Goal: Transaction & Acquisition: Book appointment/travel/reservation

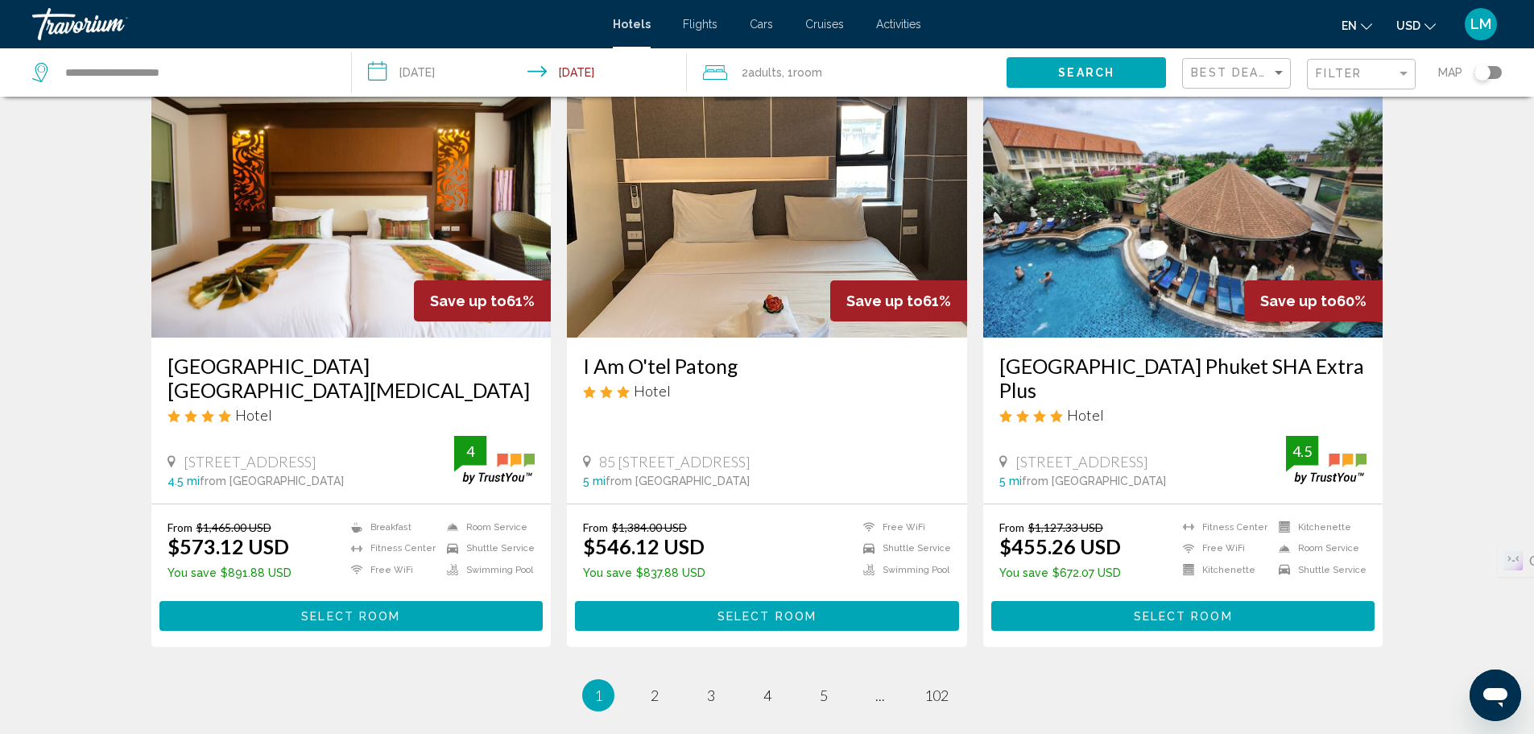
scroll to position [1852, 0]
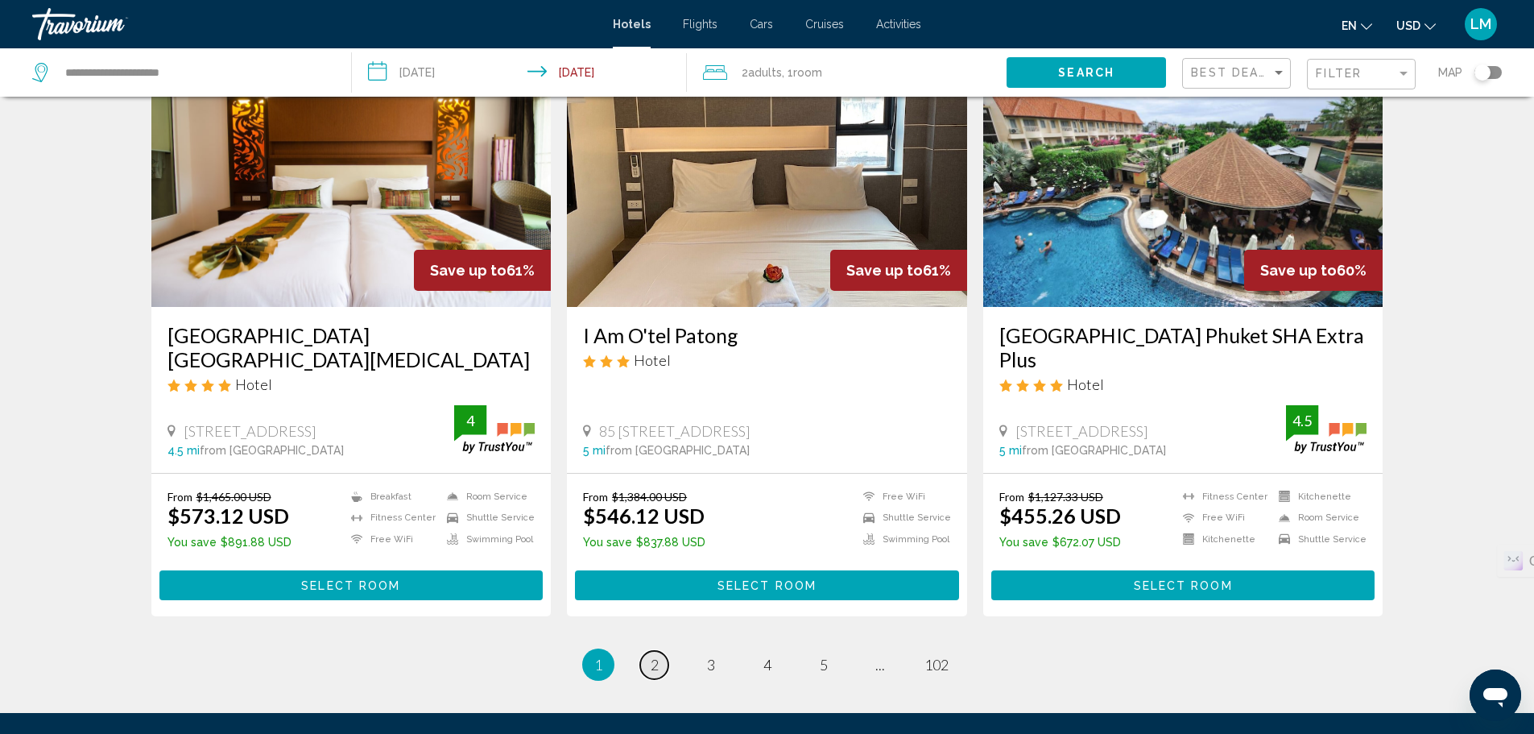
click at [658, 656] on span "2" at bounding box center [655, 665] width 8 height 18
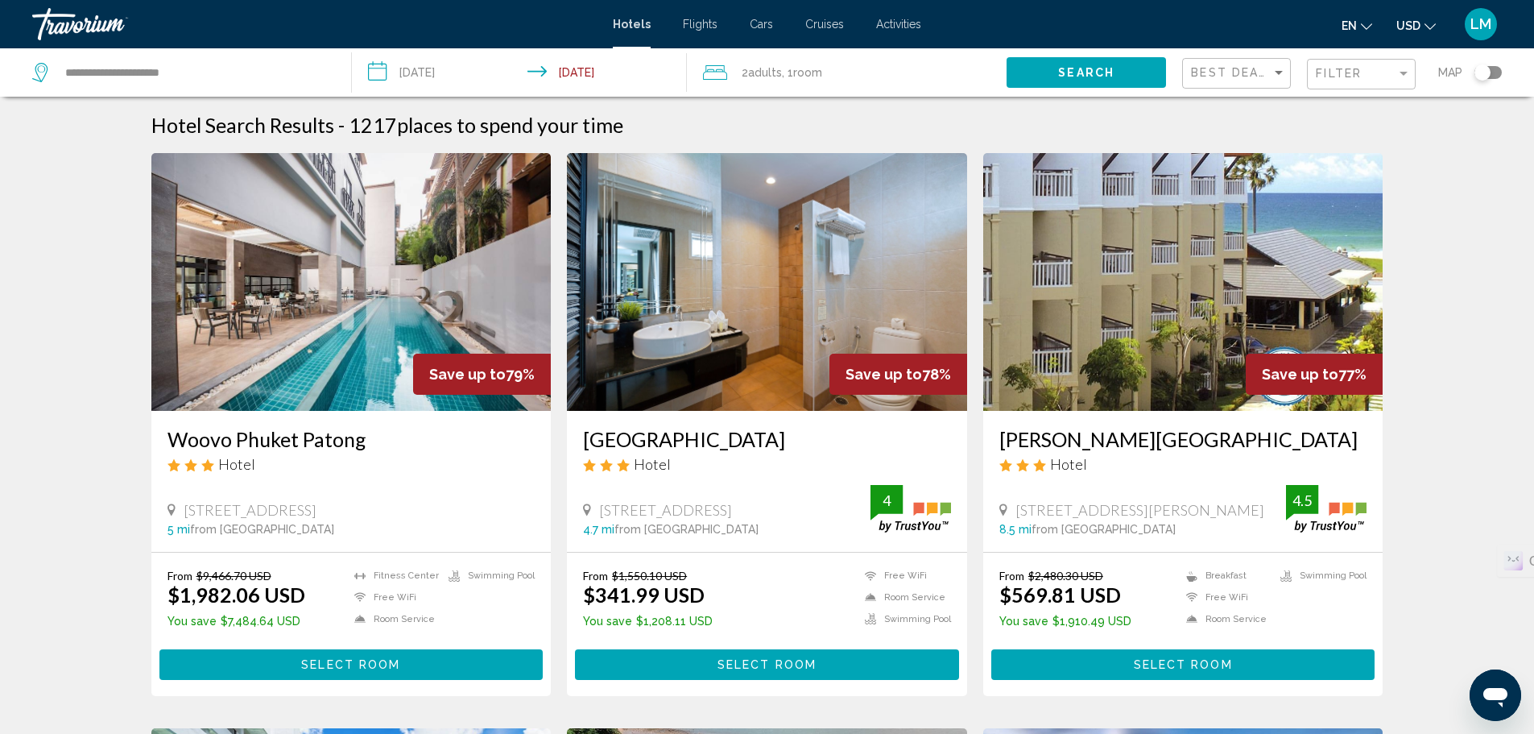
click at [1236, 59] on div "Best Deals" at bounding box center [1238, 74] width 95 height 30
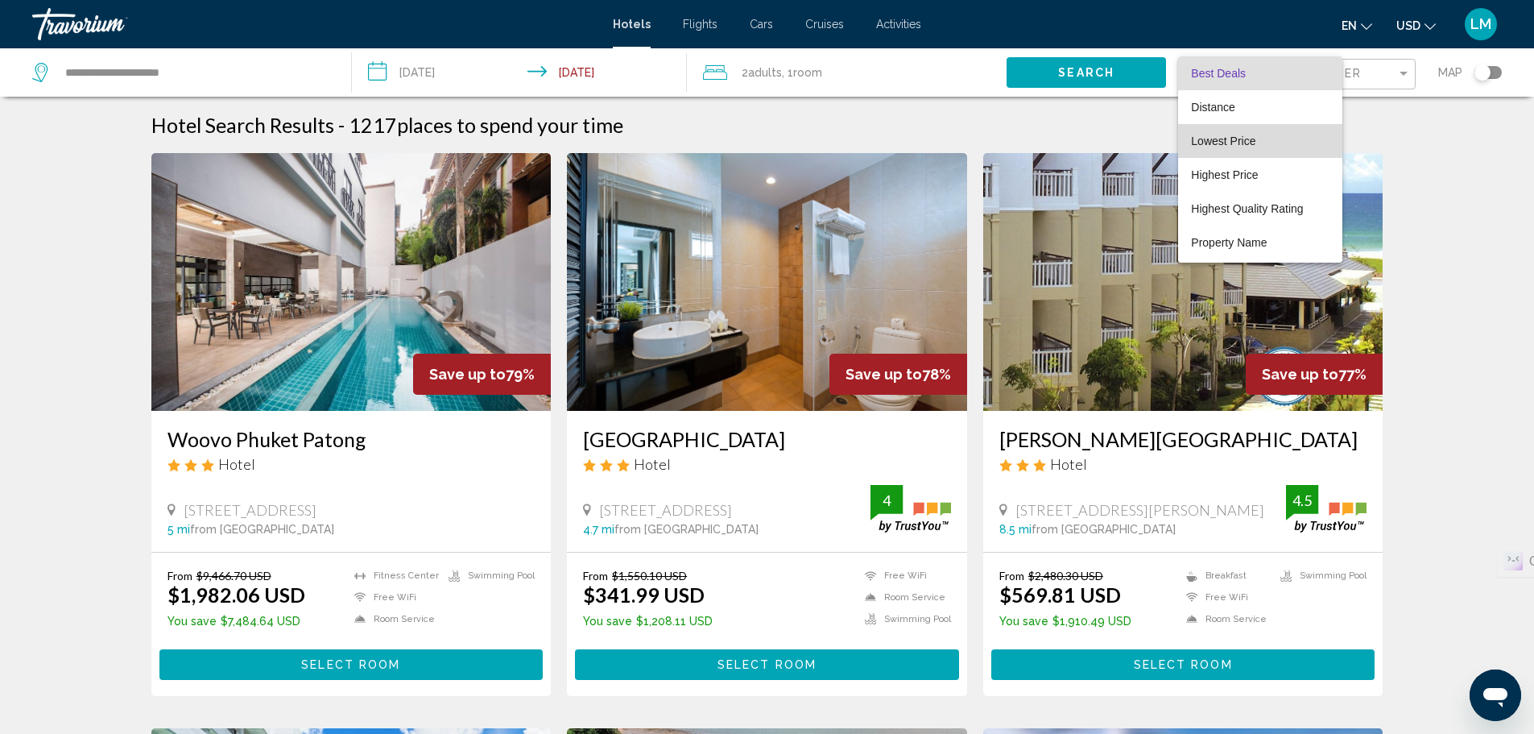
click at [1214, 134] on span "Lowest Price" at bounding box center [1223, 140] width 64 height 13
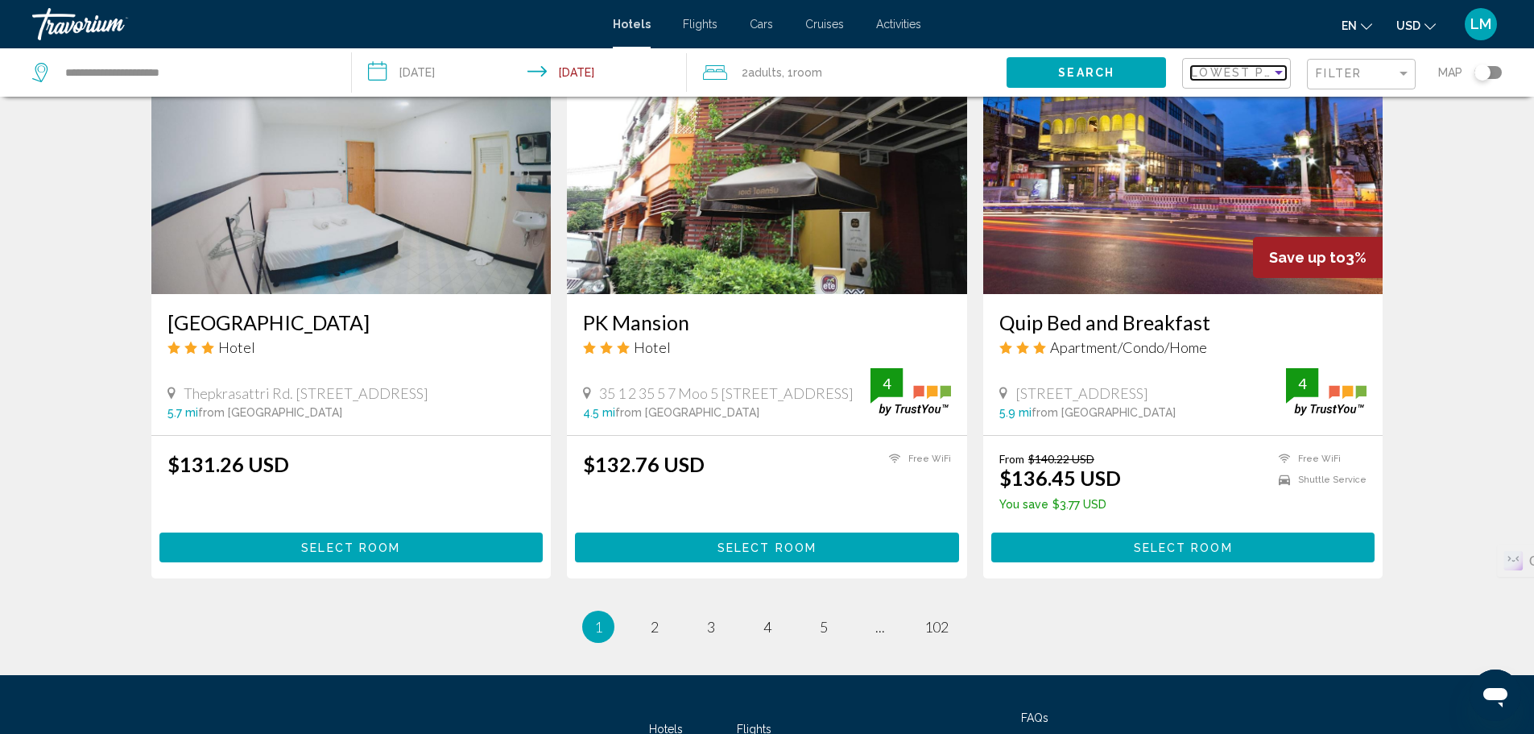
scroll to position [1852, 0]
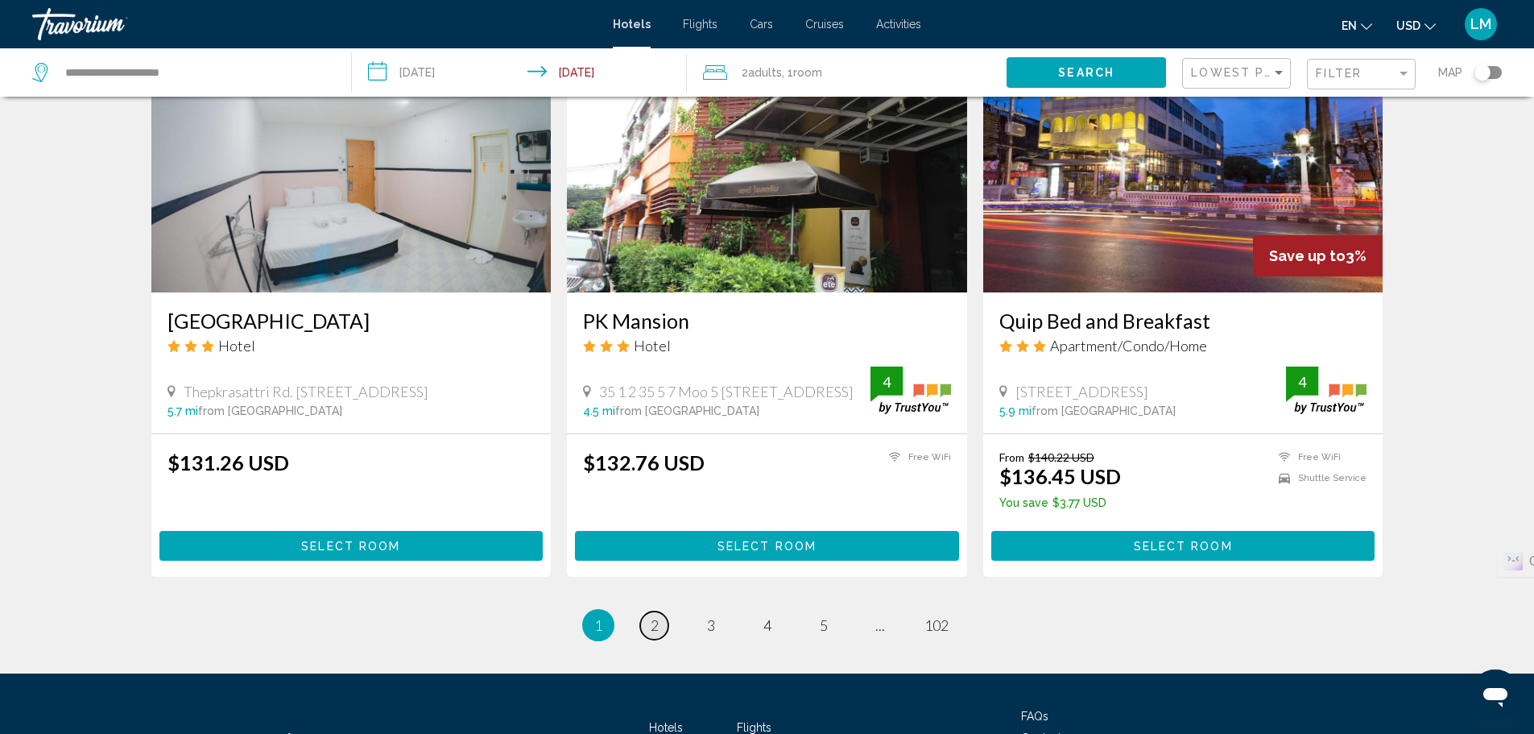
click at [651, 621] on span "2" at bounding box center [655, 625] width 8 height 18
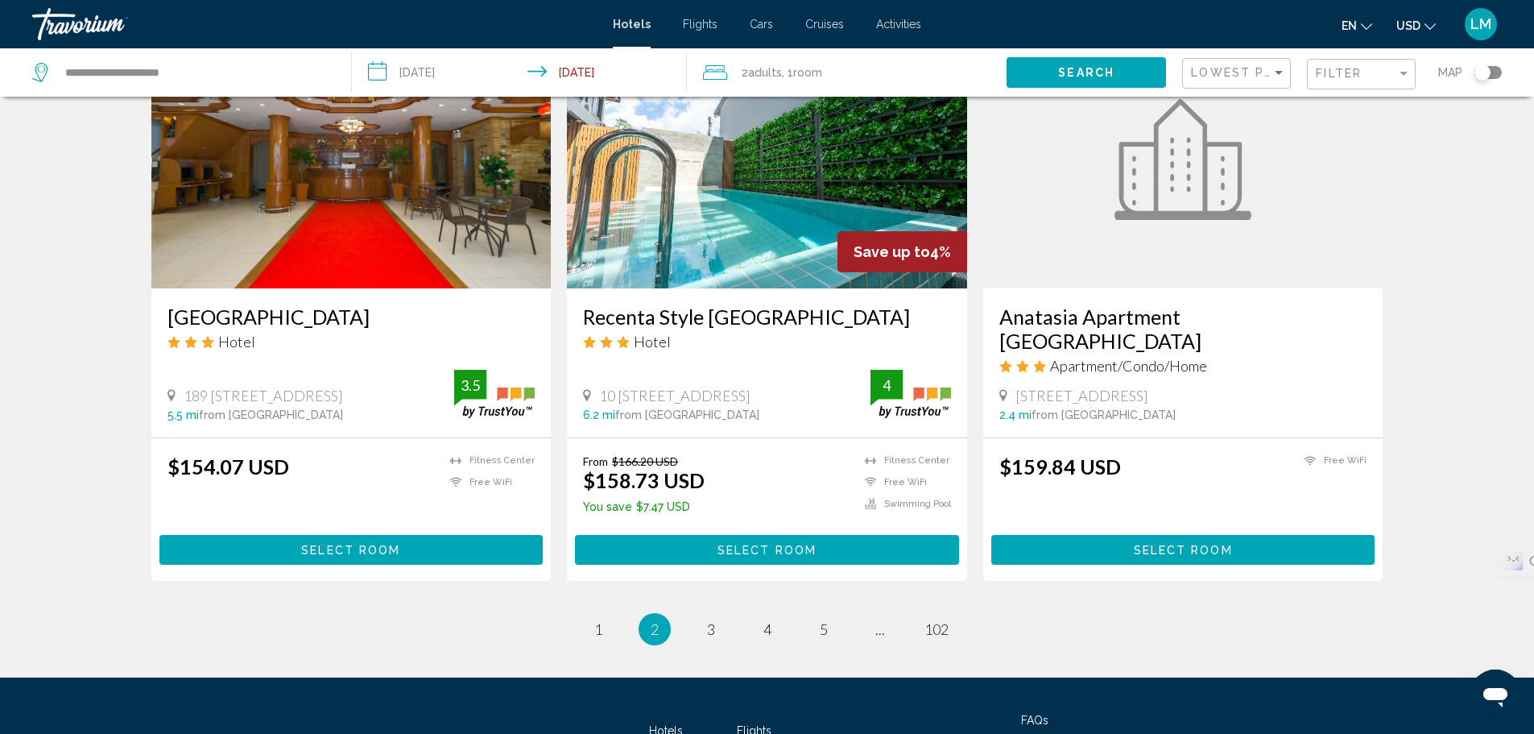
scroll to position [1852, 0]
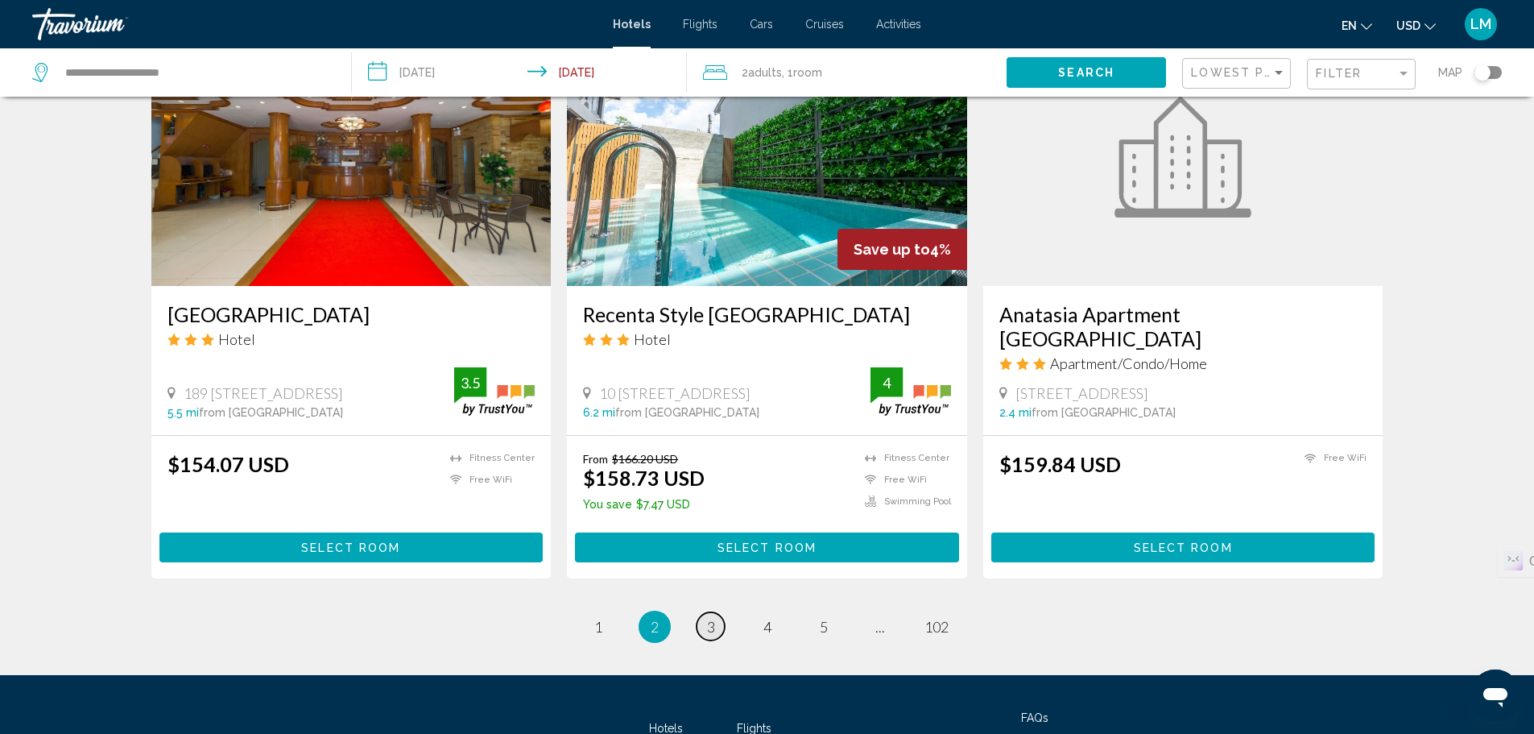
click at [723, 640] on link "page 3" at bounding box center [711, 626] width 28 height 28
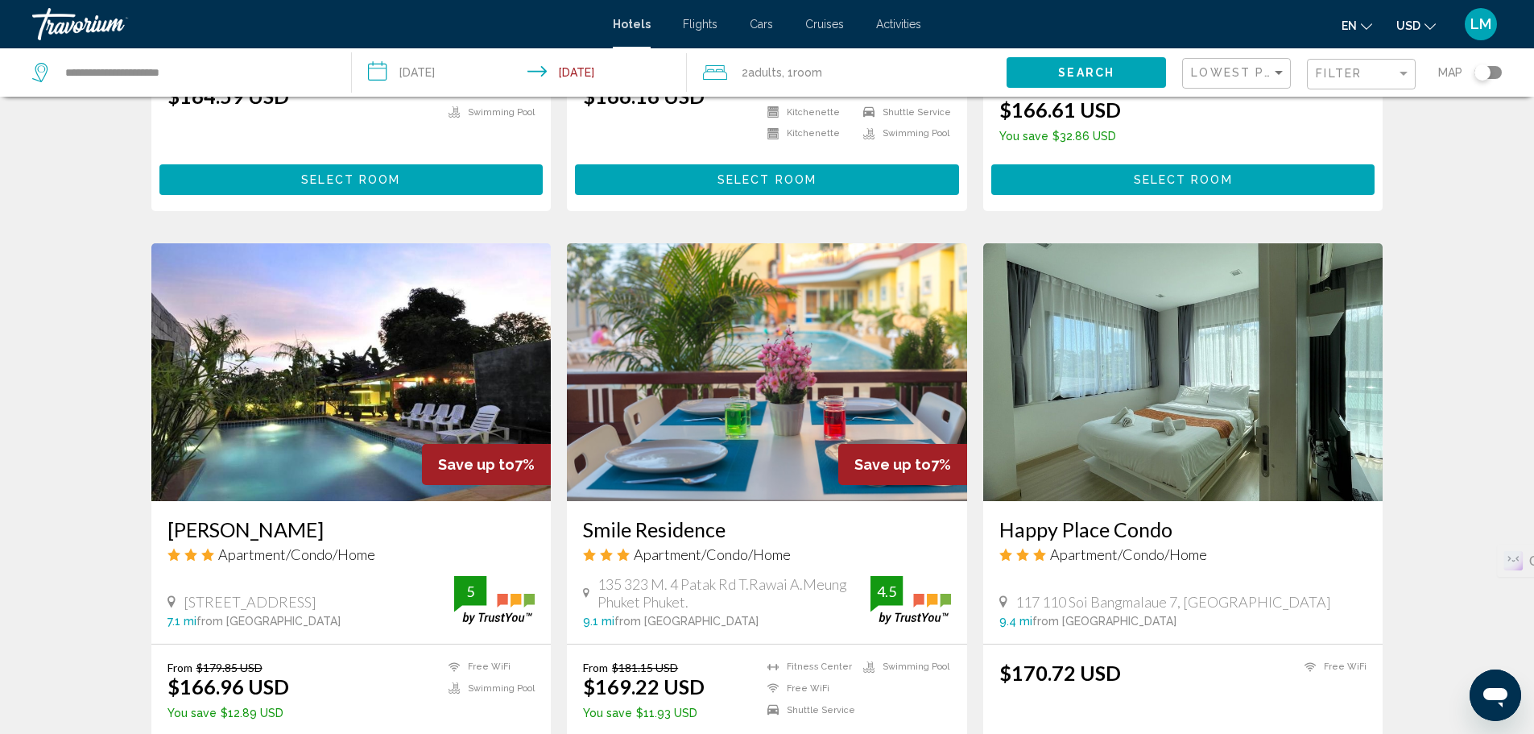
scroll to position [1772, 0]
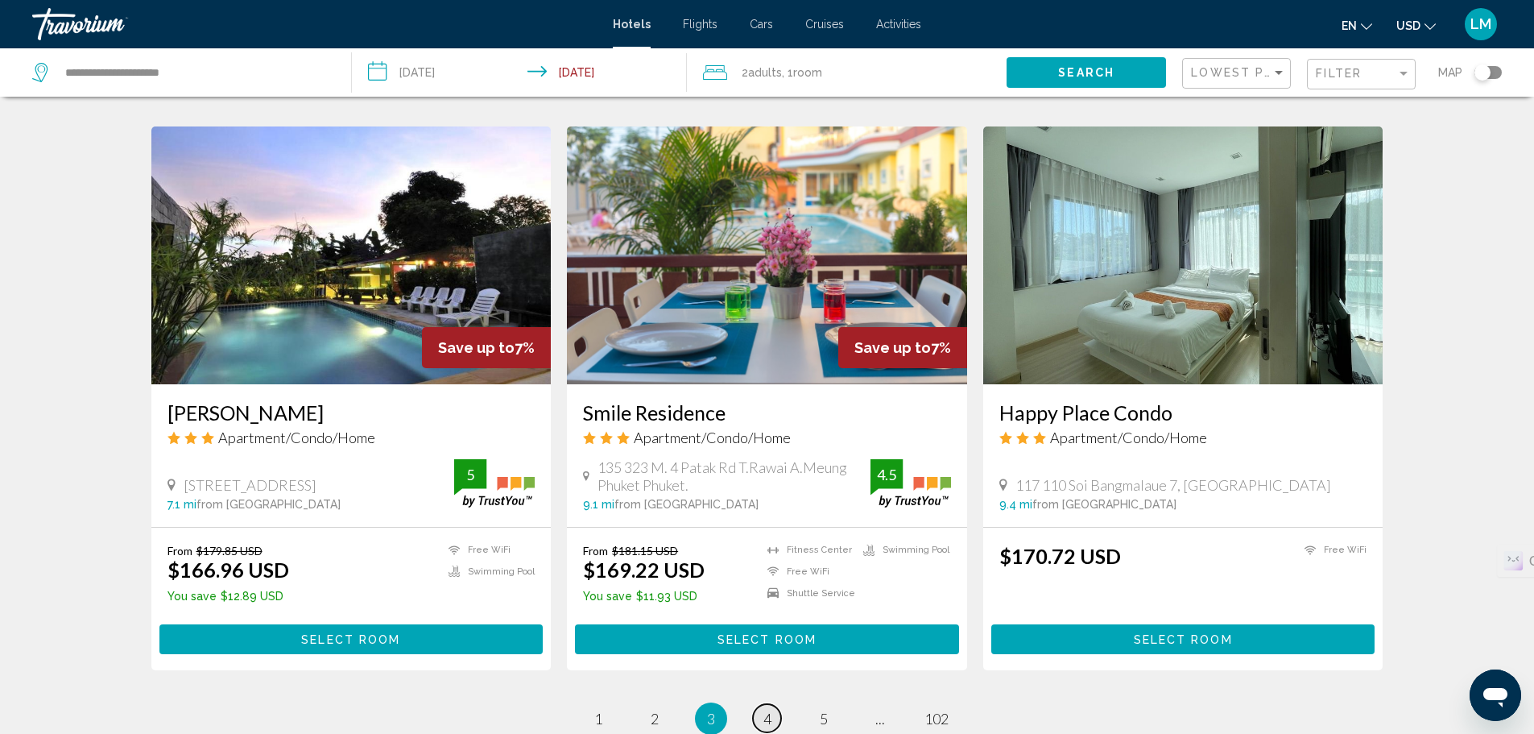
click at [770, 709] on span "4" at bounding box center [767, 718] width 8 height 18
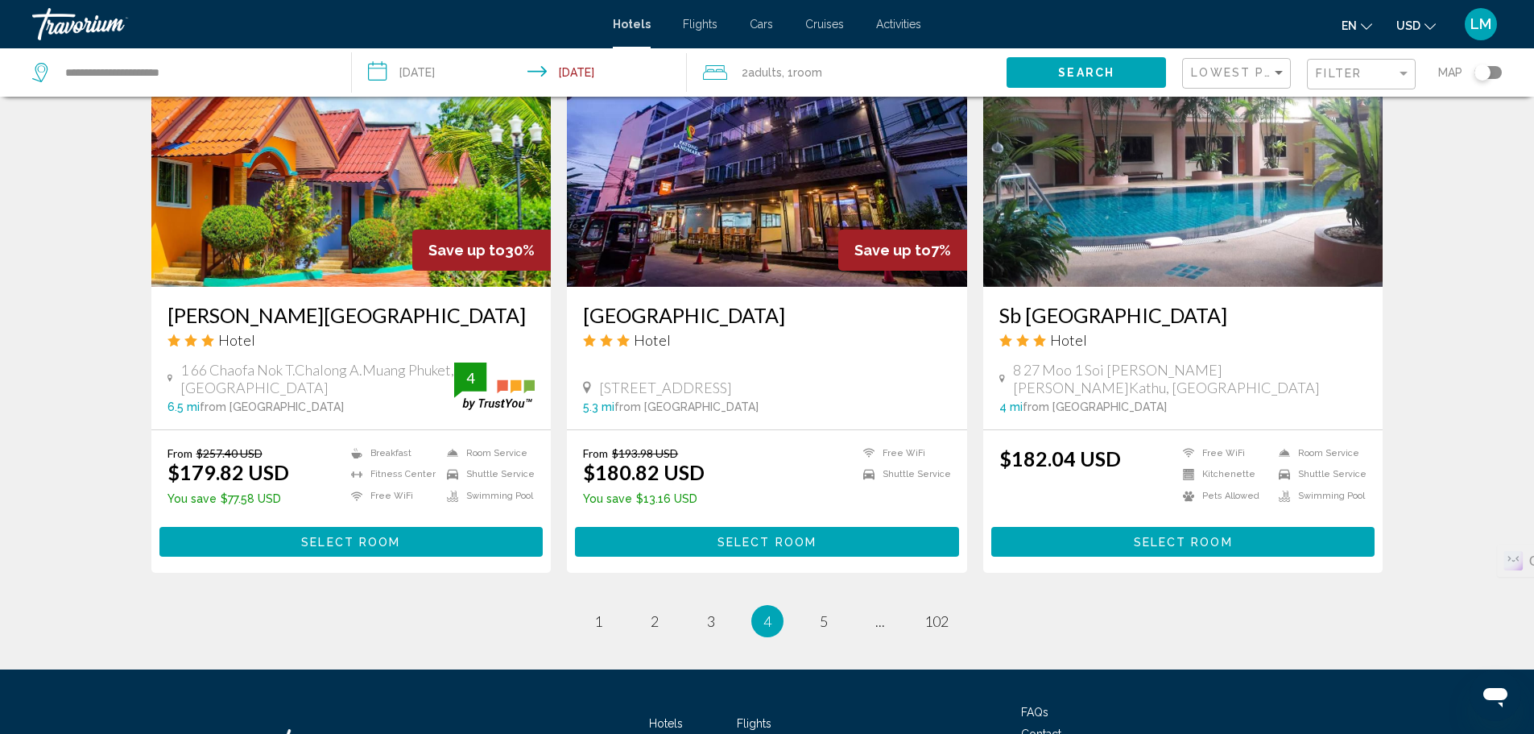
scroll to position [1852, 0]
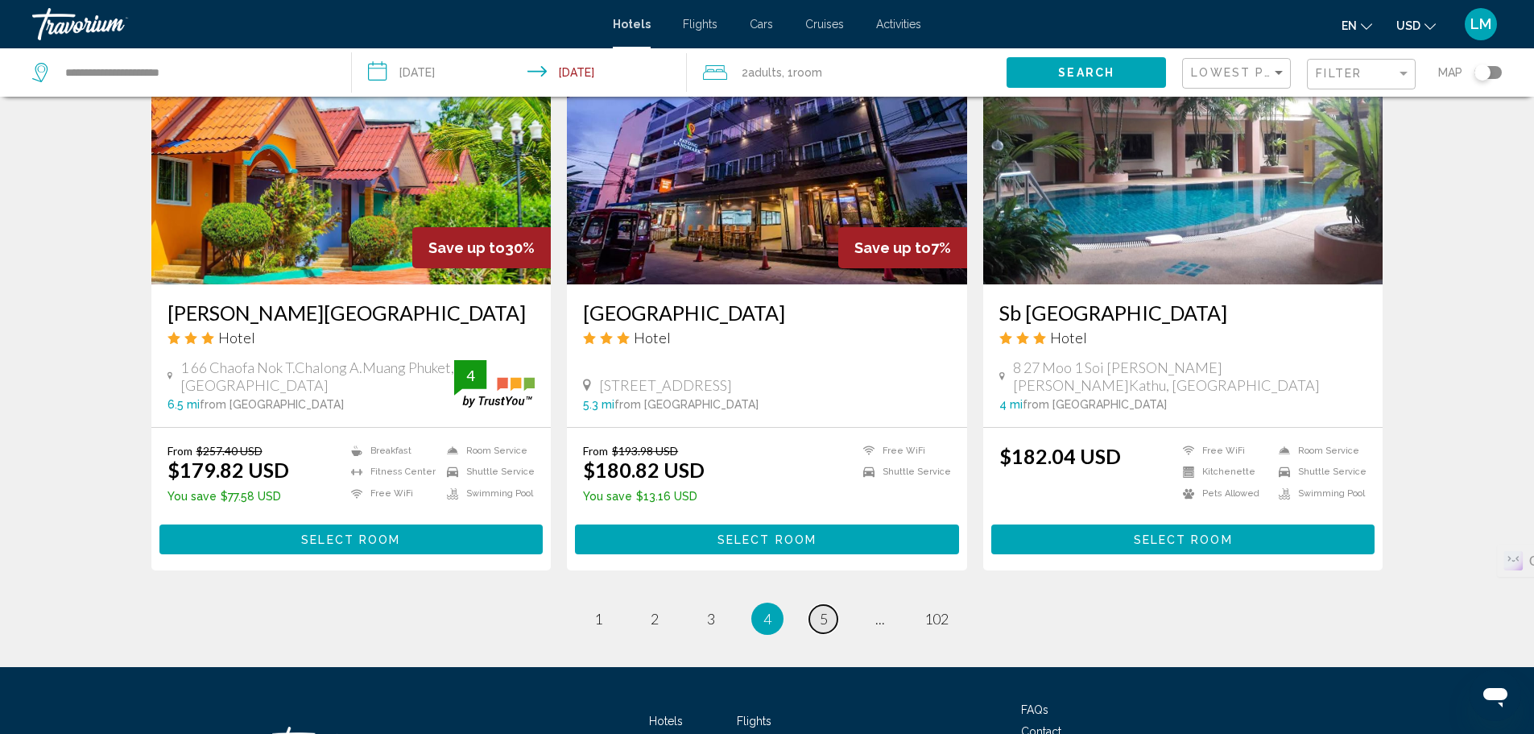
click at [820, 627] on span "5" at bounding box center [824, 619] width 8 height 18
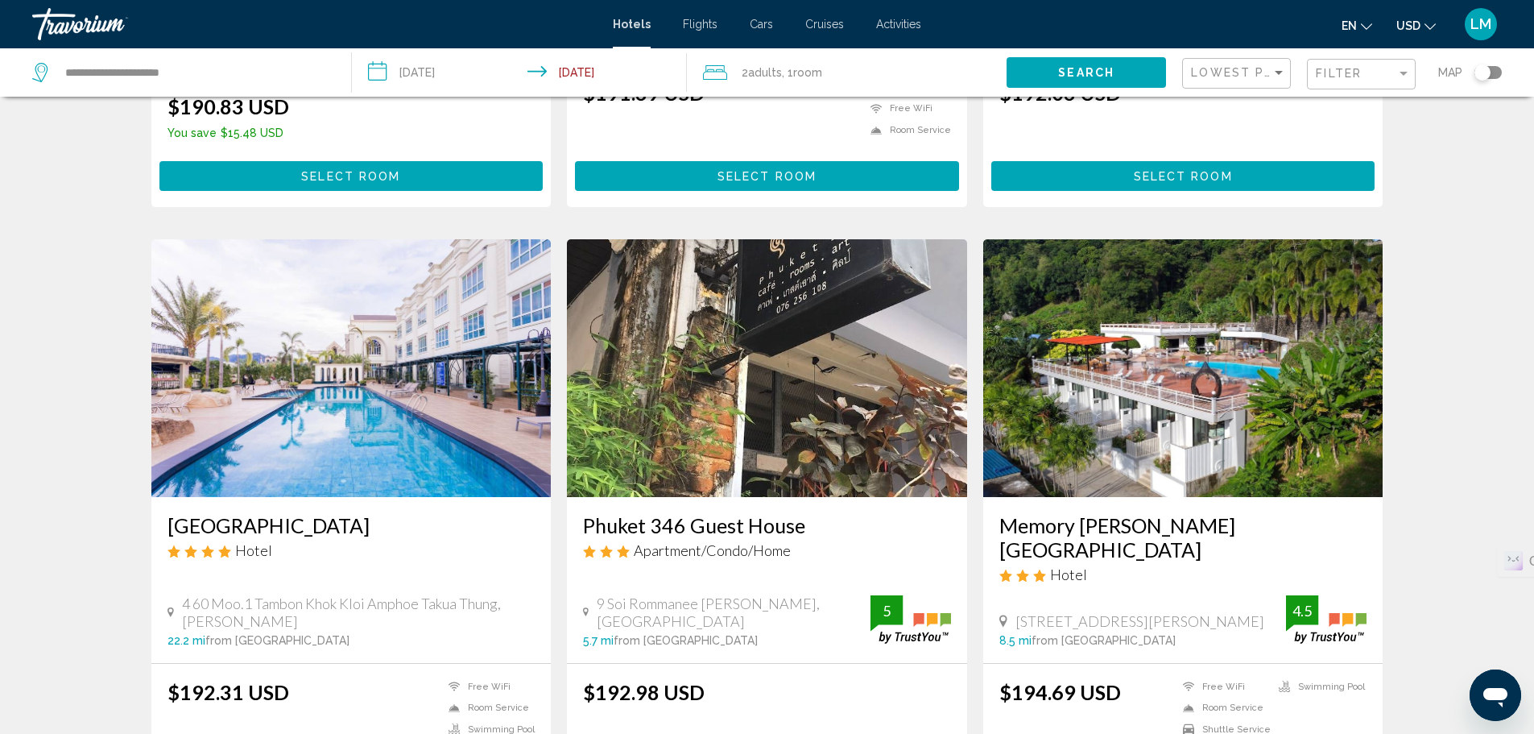
scroll to position [1772, 0]
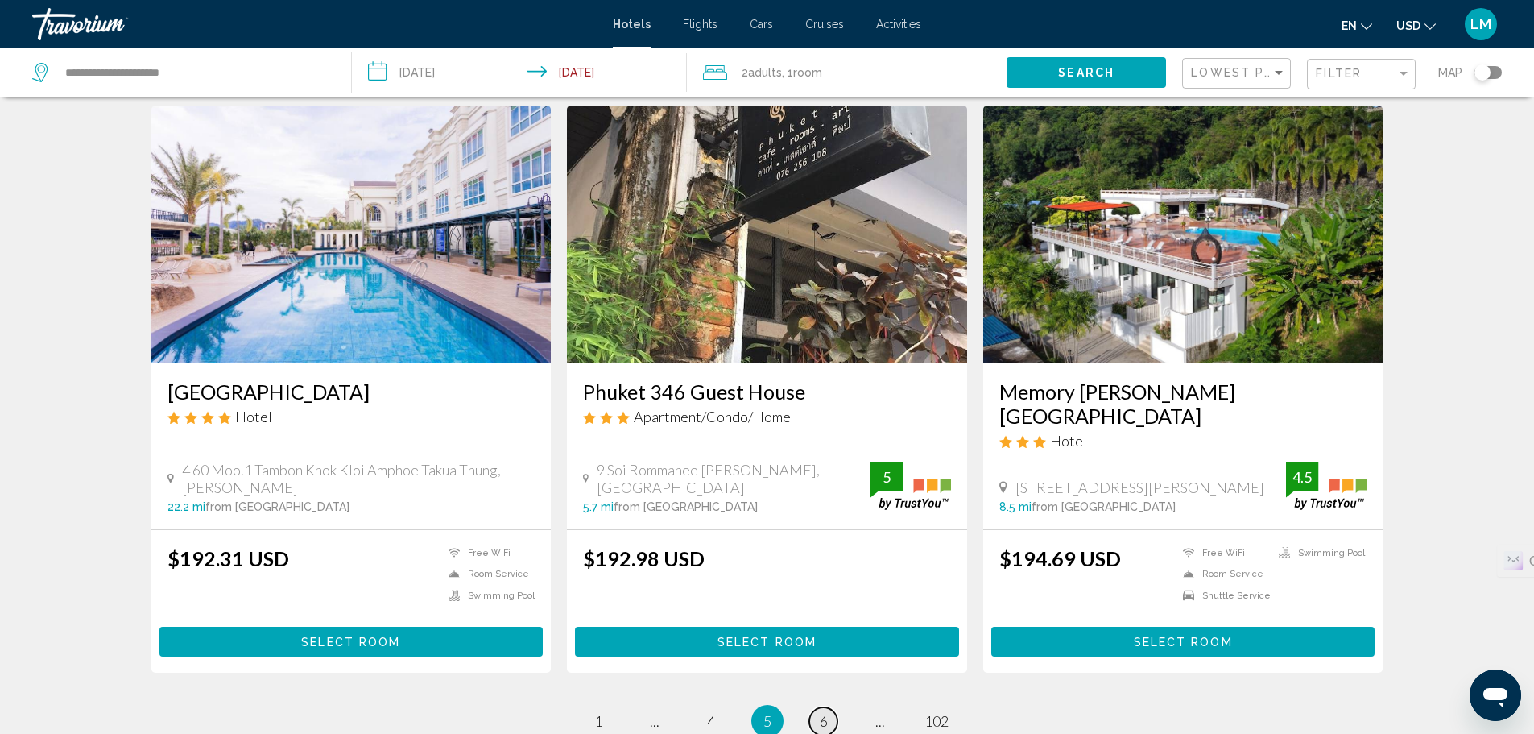
click at [829, 707] on link "page 6" at bounding box center [823, 721] width 28 height 28
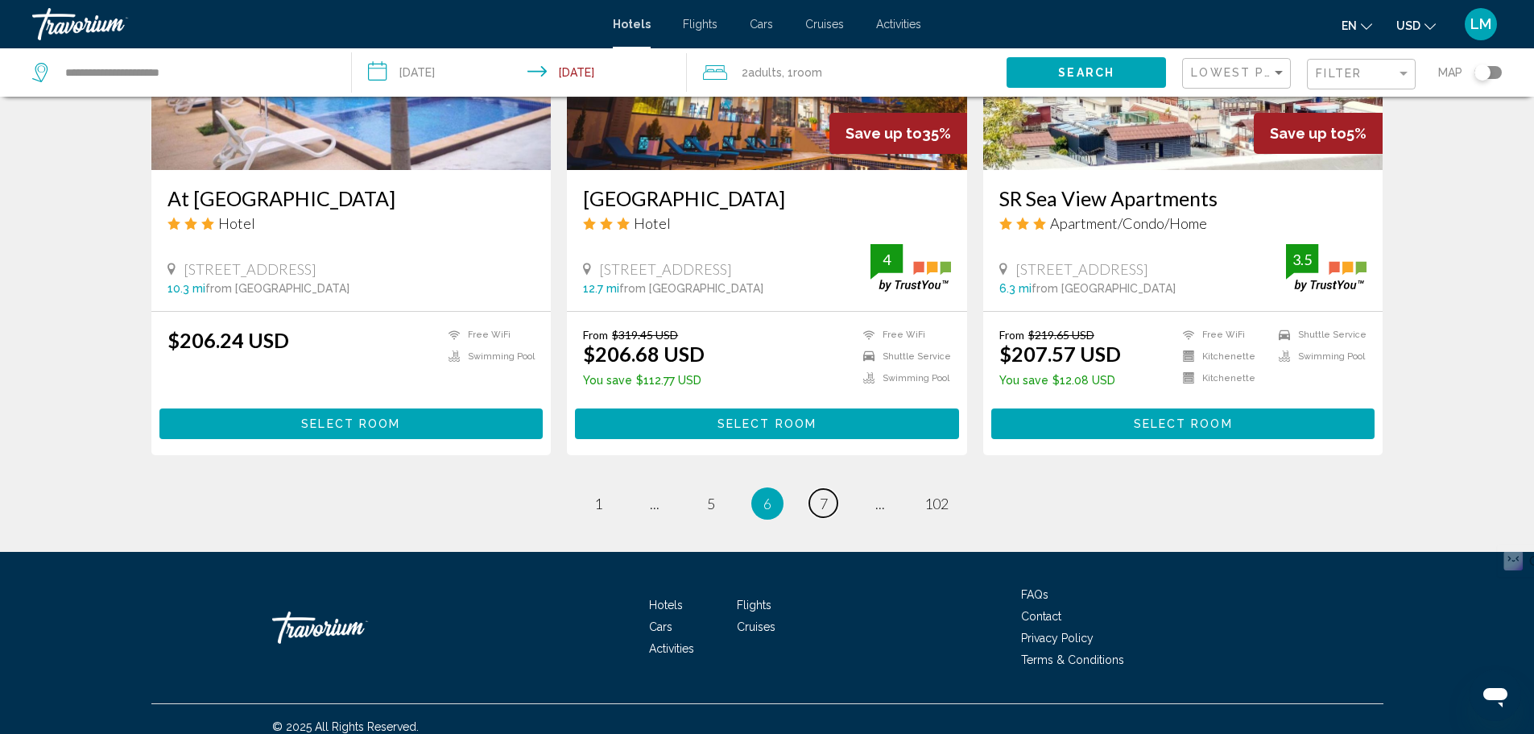
scroll to position [1983, 0]
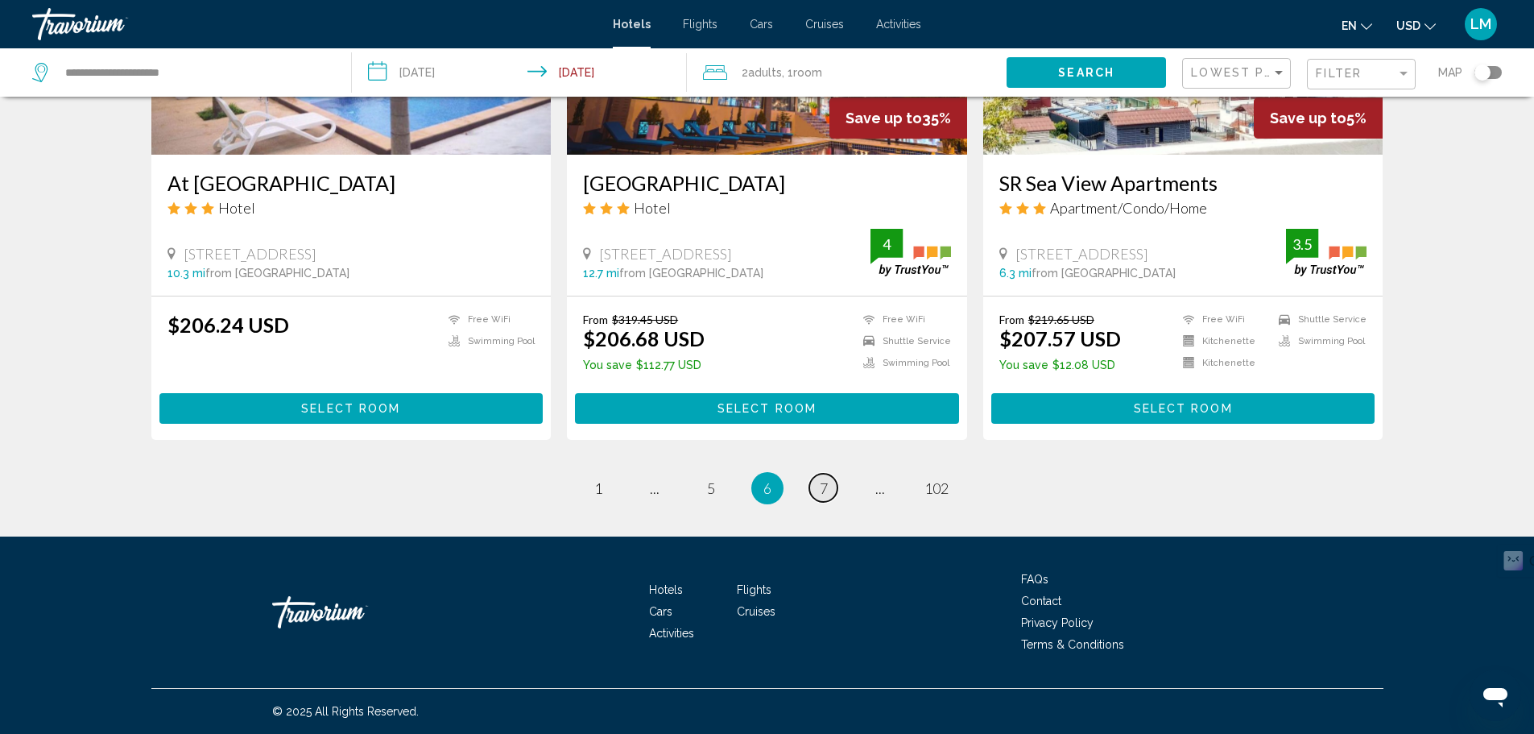
click at [817, 482] on link "page 7" at bounding box center [823, 488] width 28 height 28
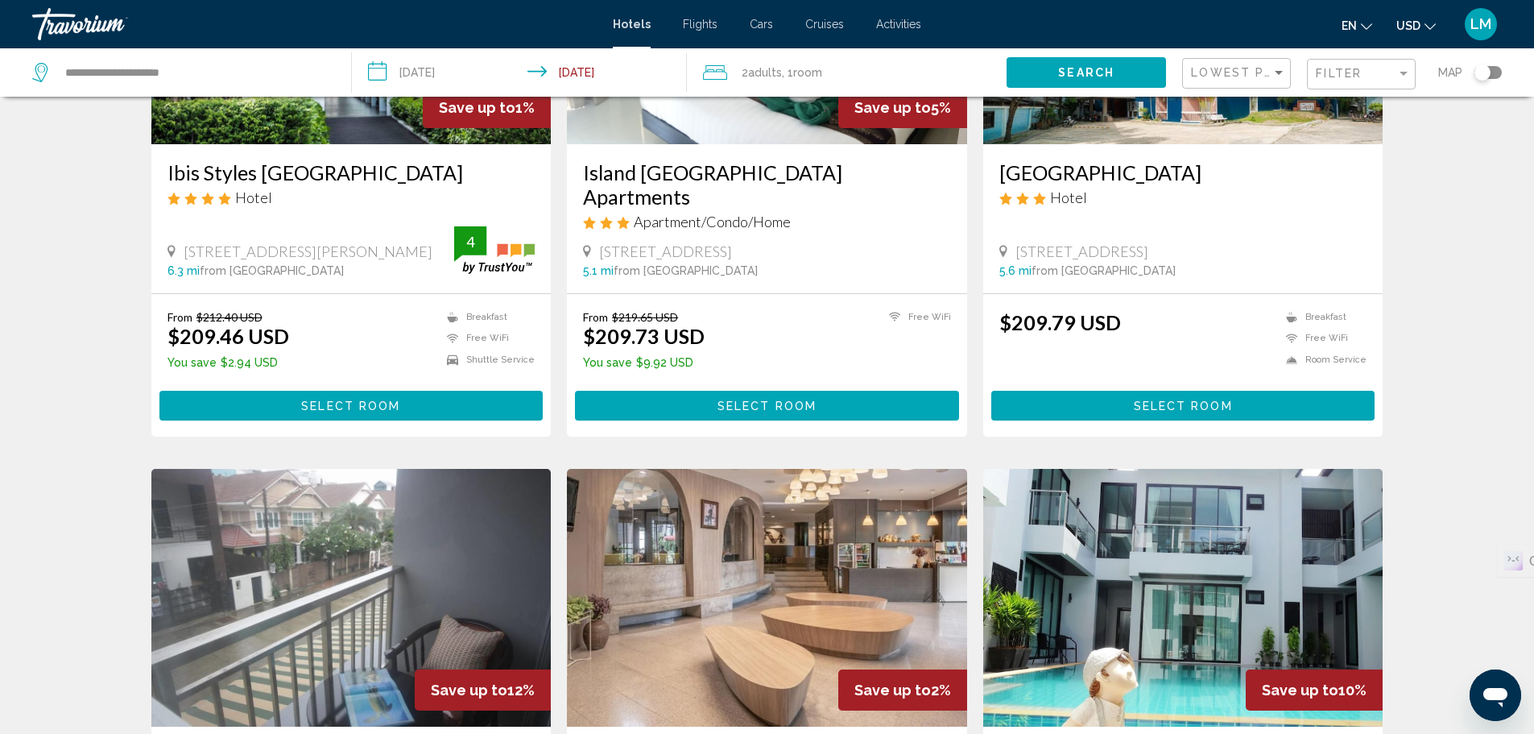
scroll to position [81, 0]
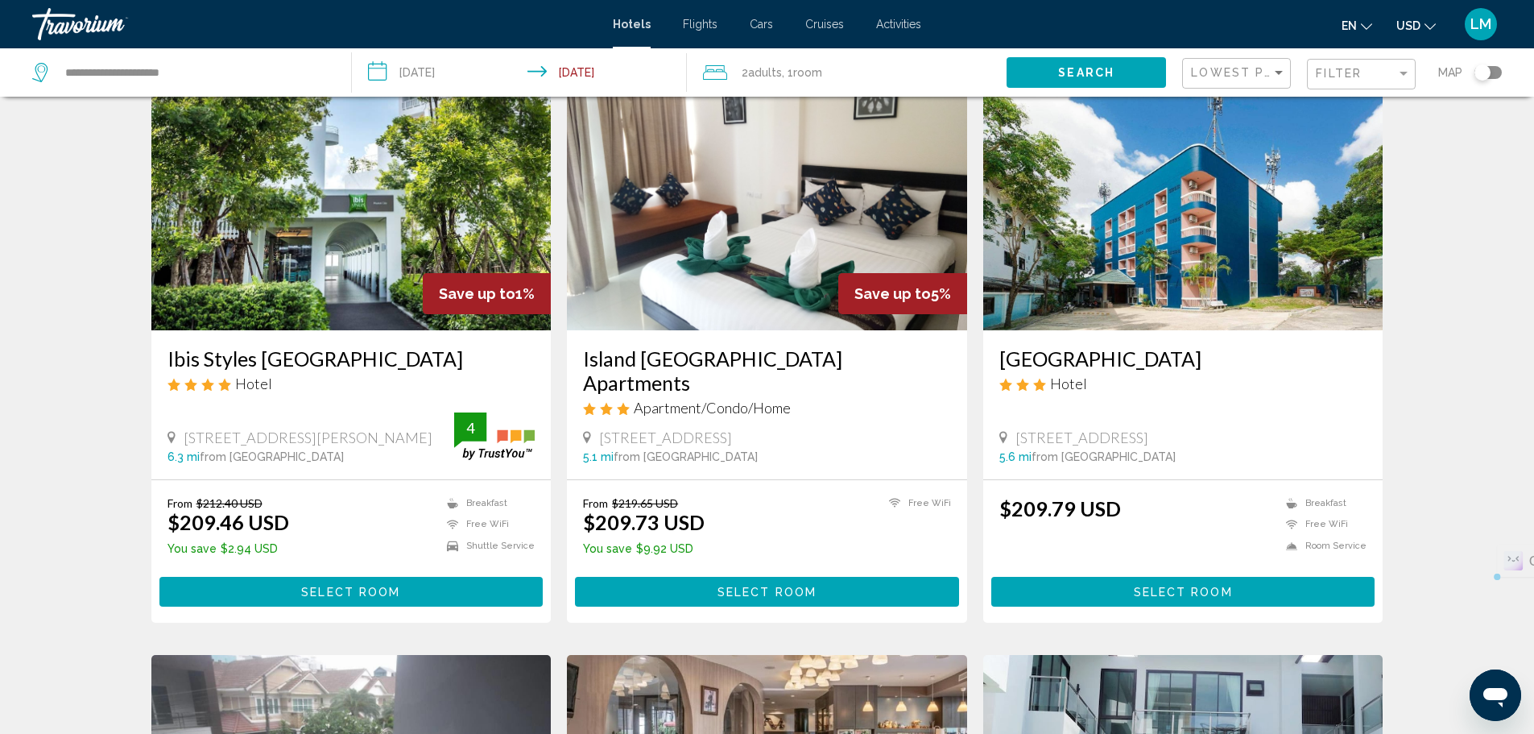
drag, startPoint x: 184, startPoint y: 412, endPoint x: 387, endPoint y: 426, distance: 202.6
click at [387, 428] on span "[STREET_ADDRESS][PERSON_NAME]" at bounding box center [308, 437] width 249 height 18
copy span "[STREET_ADDRESS][PERSON_NAME]"
drag, startPoint x: 158, startPoint y: 357, endPoint x: 366, endPoint y: 365, distance: 207.9
click at [366, 365] on div "Ibis Styles [GEOGRAPHIC_DATA] Hotel [STREET_ADDRESS][GEOGRAPHIC_DATA][PERSON_NA…" at bounding box center [351, 404] width 400 height 149
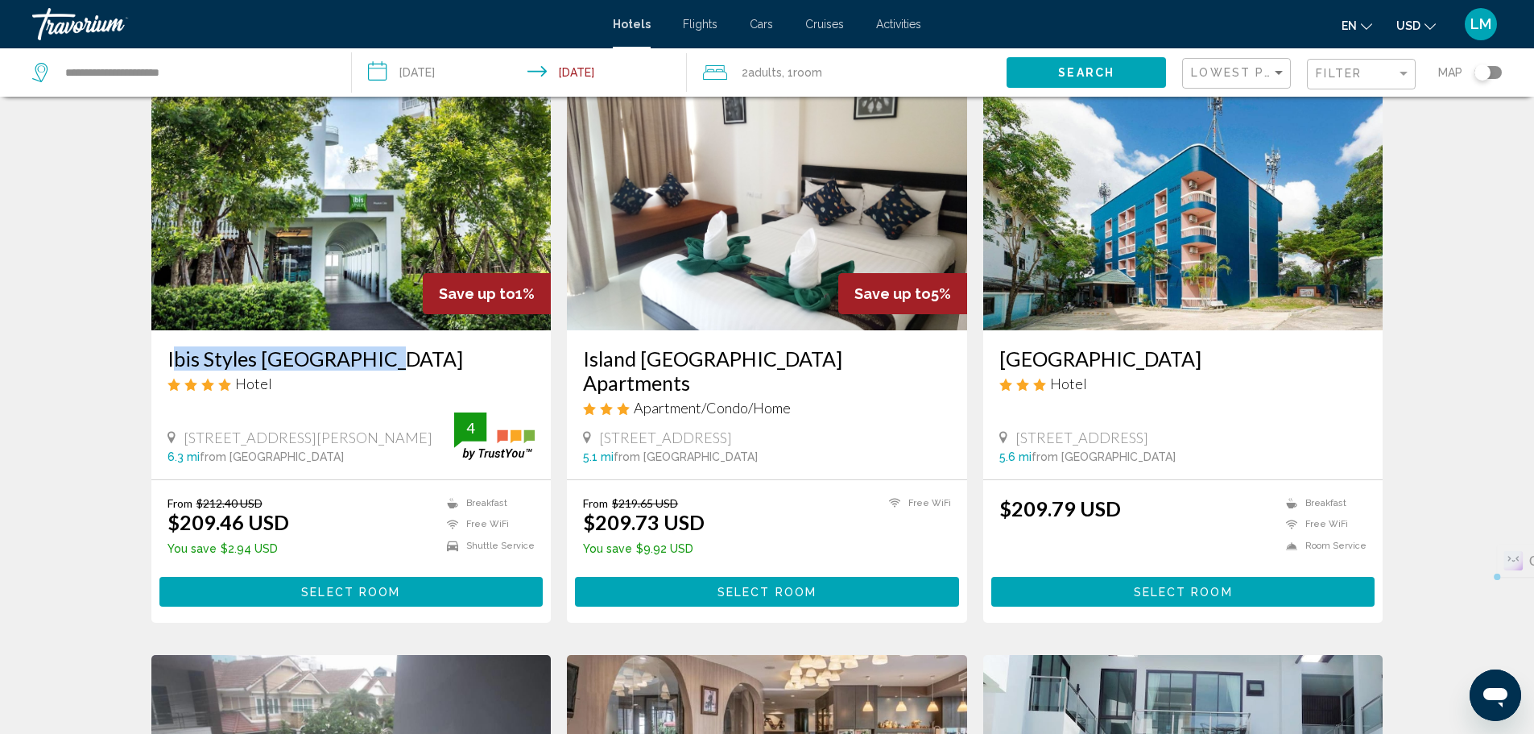
copy h3 "Ibis Styles [GEOGRAPHIC_DATA]"
click at [80, 21] on div "Travorium" at bounding box center [112, 24] width 161 height 32
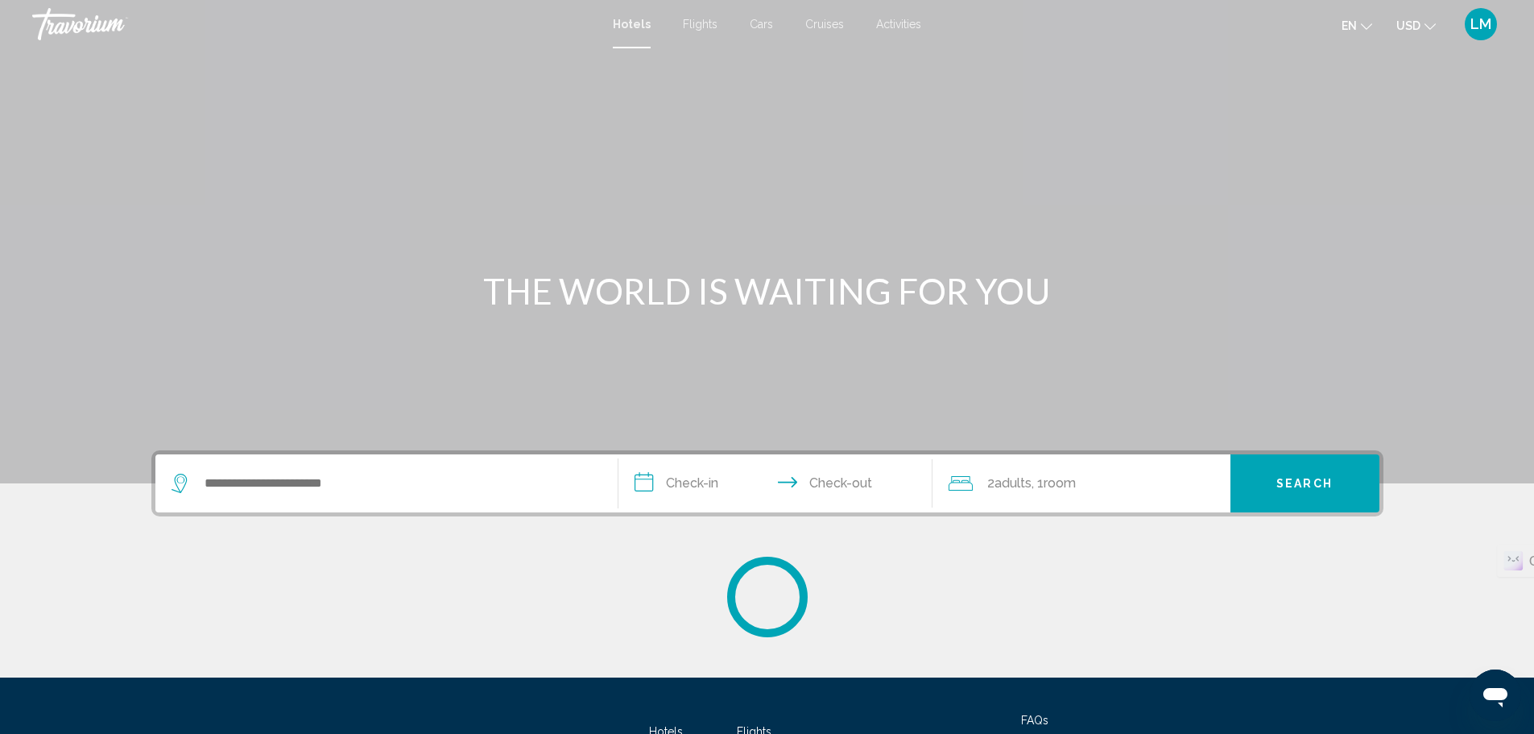
click at [88, 21] on div "Travorium" at bounding box center [112, 24] width 161 height 32
